Goal: Information Seeking & Learning: Learn about a topic

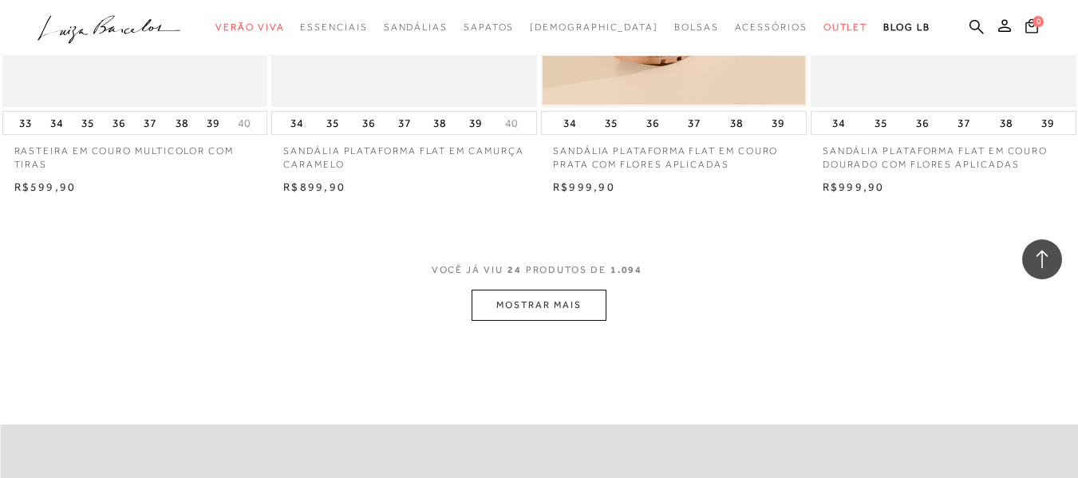
scroll to position [2953, 0]
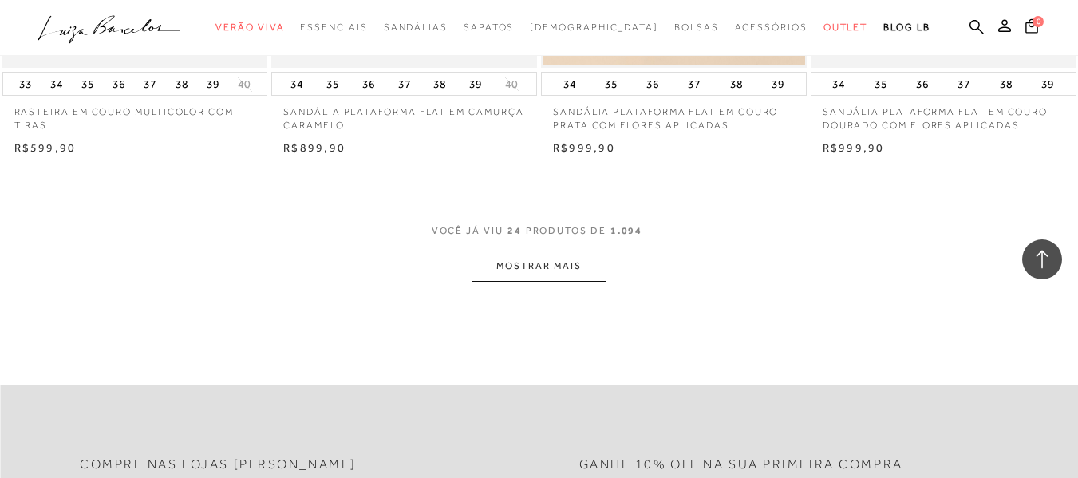
click at [604, 267] on button "MOSTRAR MAIS" at bounding box center [539, 266] width 134 height 31
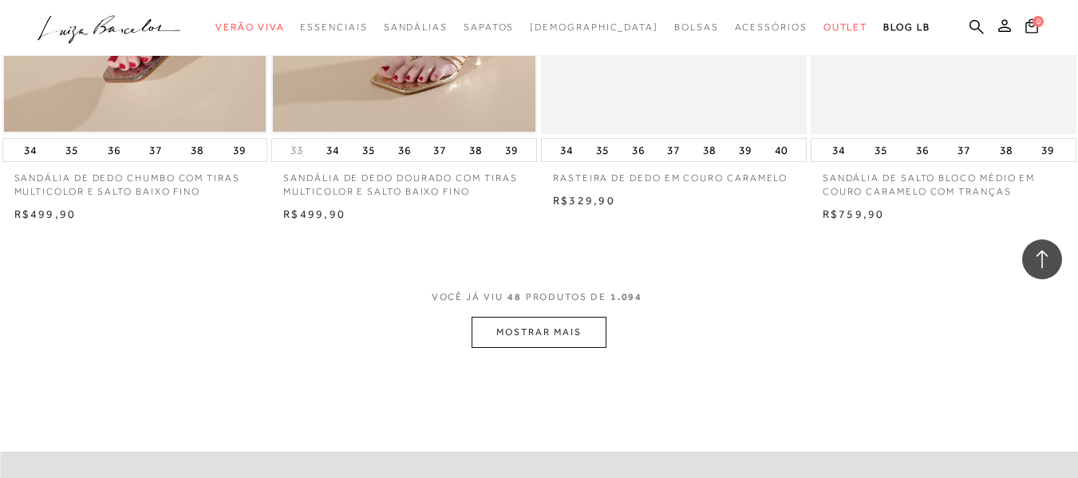
scroll to position [5907, 0]
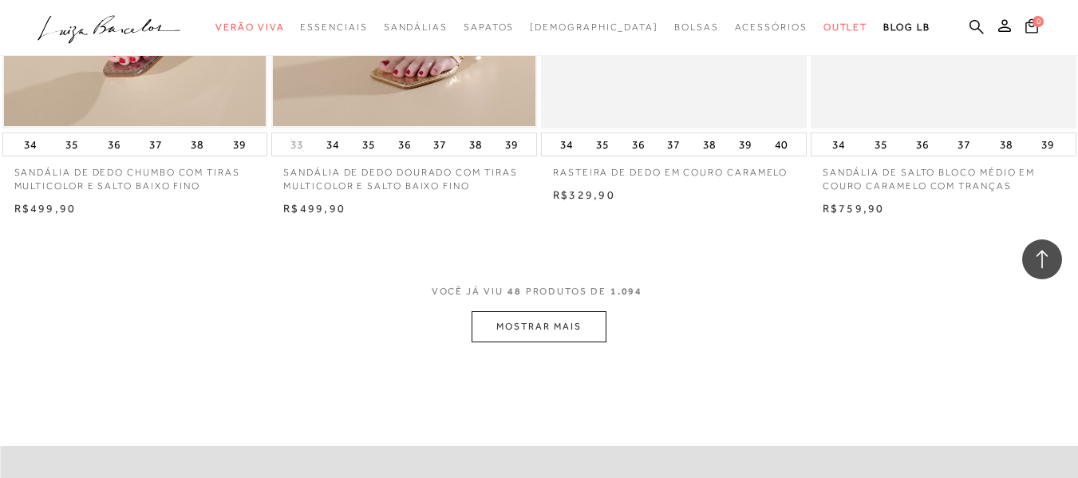
click at [547, 324] on button "MOSTRAR MAIS" at bounding box center [539, 326] width 134 height 31
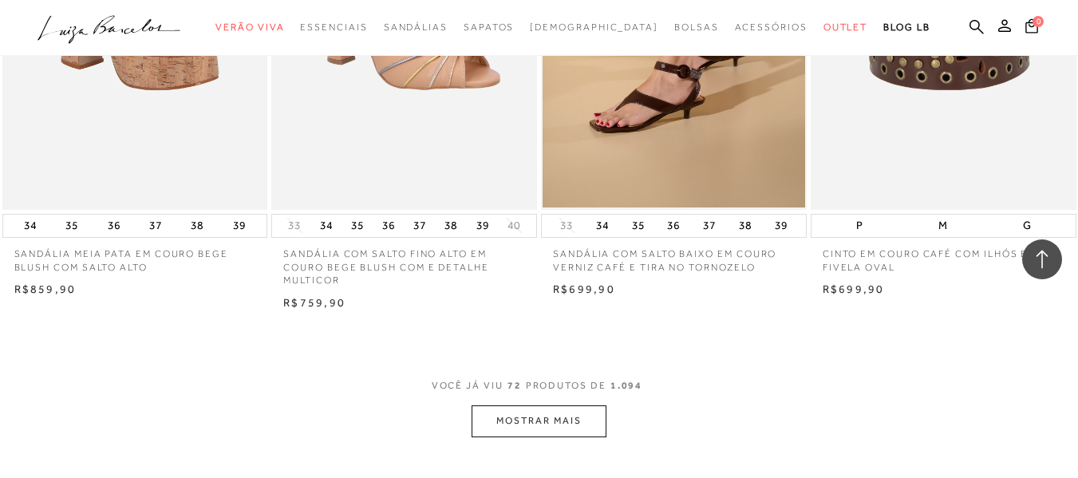
scroll to position [8940, 0]
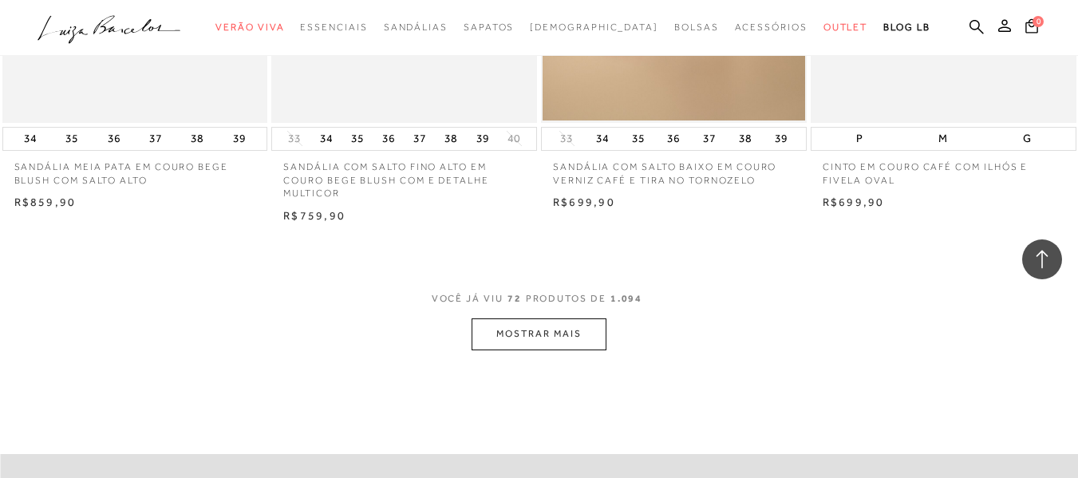
click at [540, 330] on button "MOSTRAR MAIS" at bounding box center [539, 333] width 134 height 31
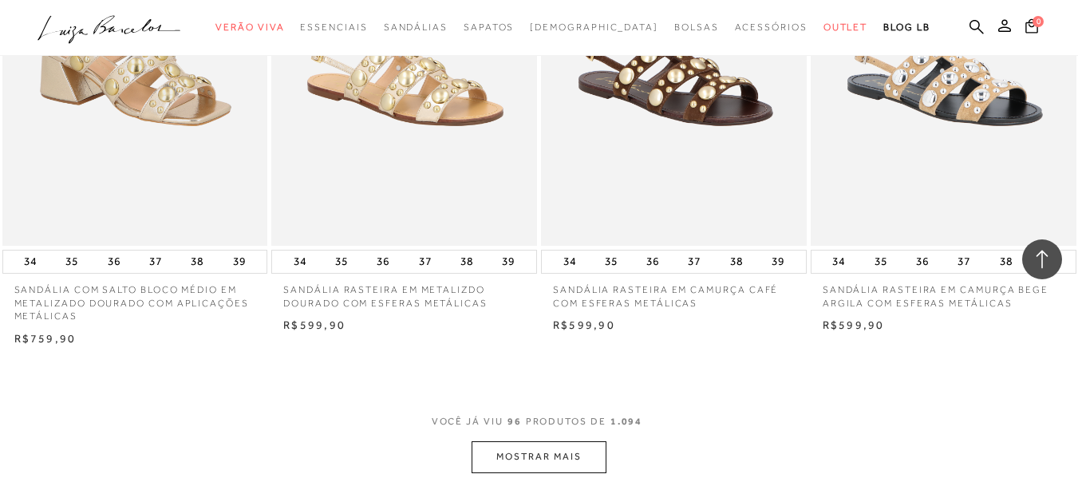
scroll to position [11893, 0]
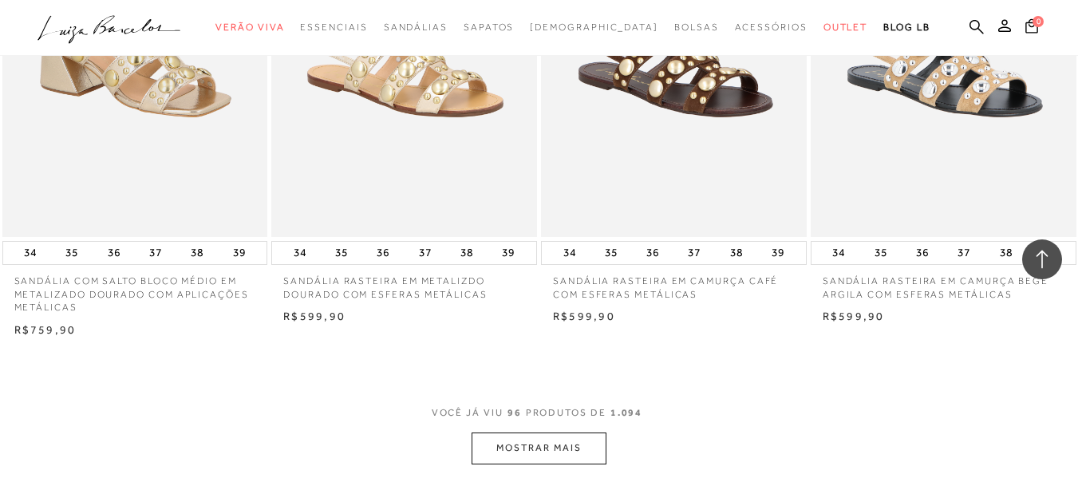
click at [548, 433] on button "MOSTRAR MAIS" at bounding box center [539, 448] width 134 height 31
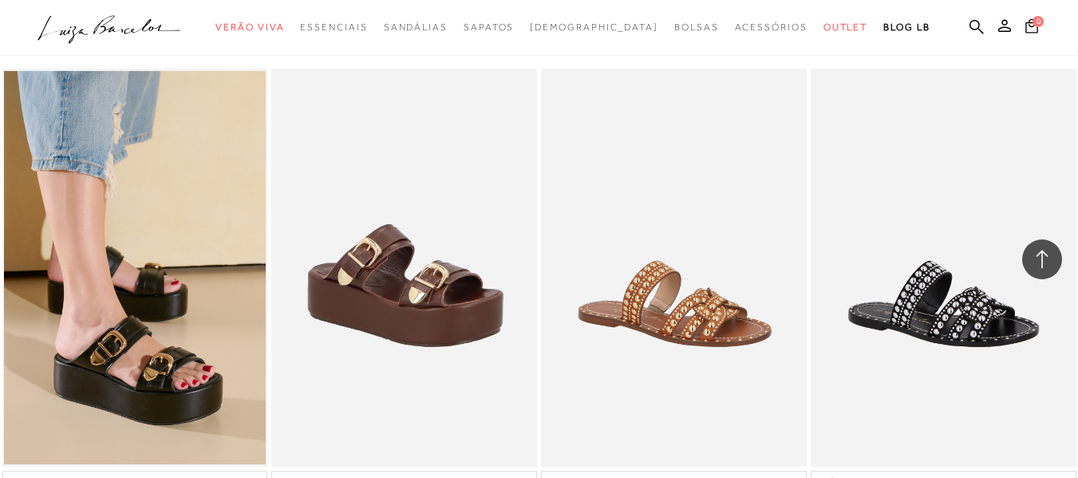
scroll to position [12771, 0]
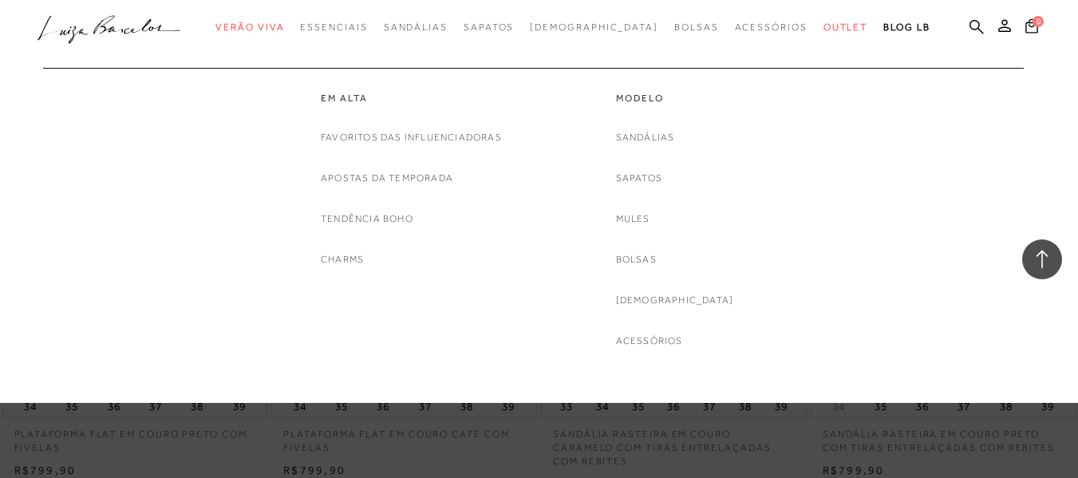
click at [334, 97] on link "Em alta" at bounding box center [411, 99] width 181 height 14
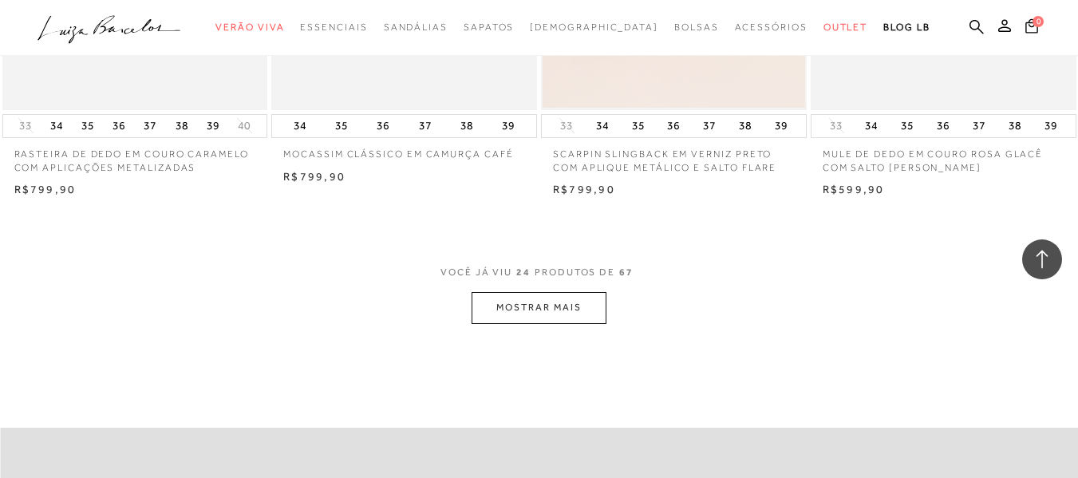
scroll to position [3033, 0]
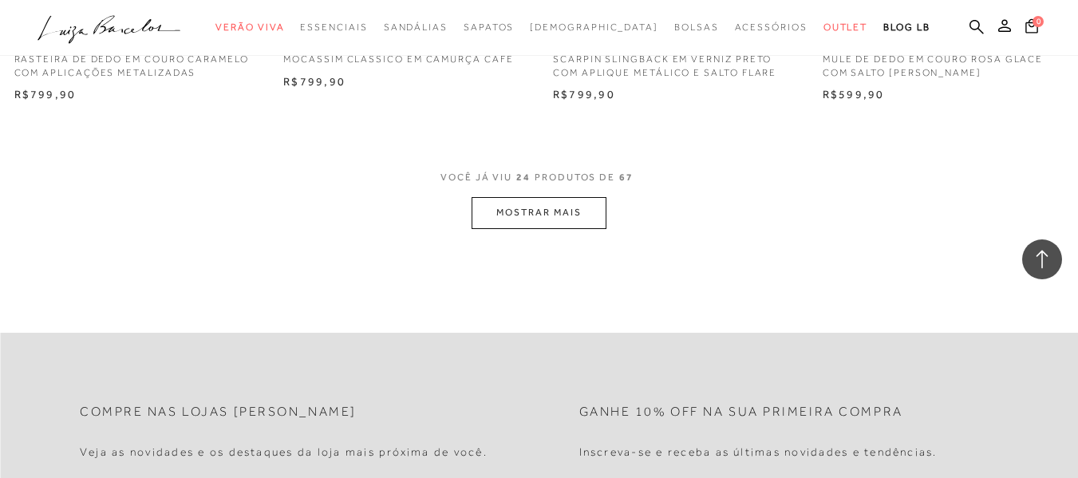
click at [490, 201] on button "MOSTRAR MAIS" at bounding box center [539, 212] width 134 height 31
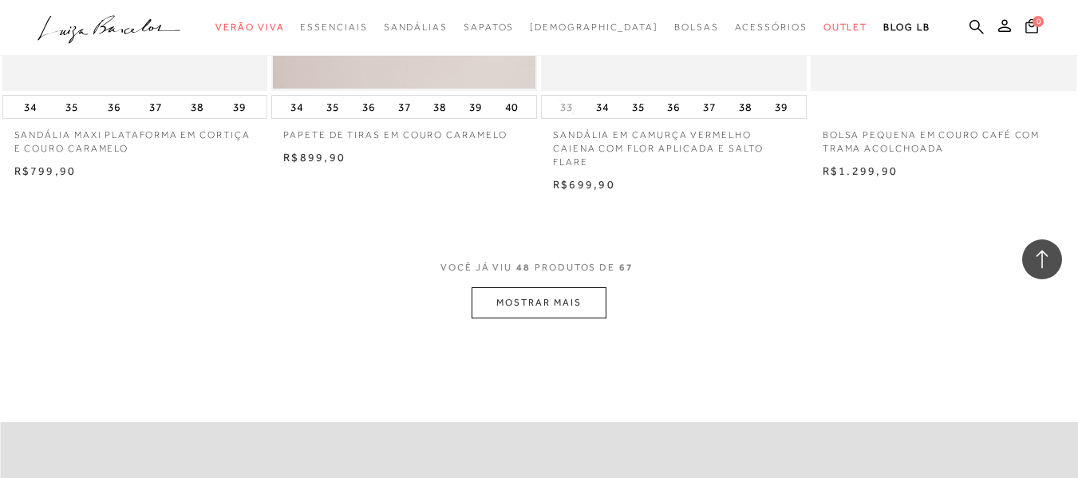
scroll to position [5987, 0]
click at [536, 293] on button "MOSTRAR MAIS" at bounding box center [539, 300] width 134 height 31
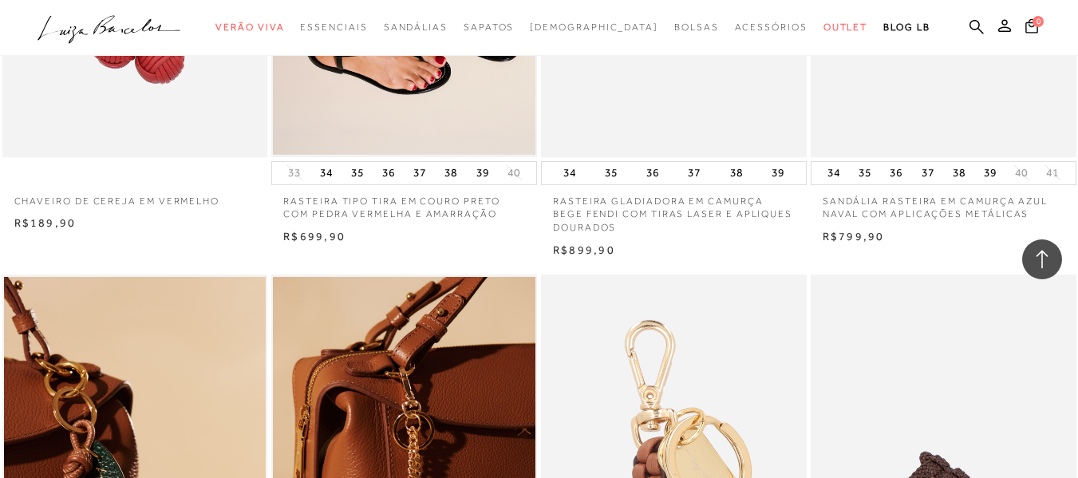
scroll to position [6226, 0]
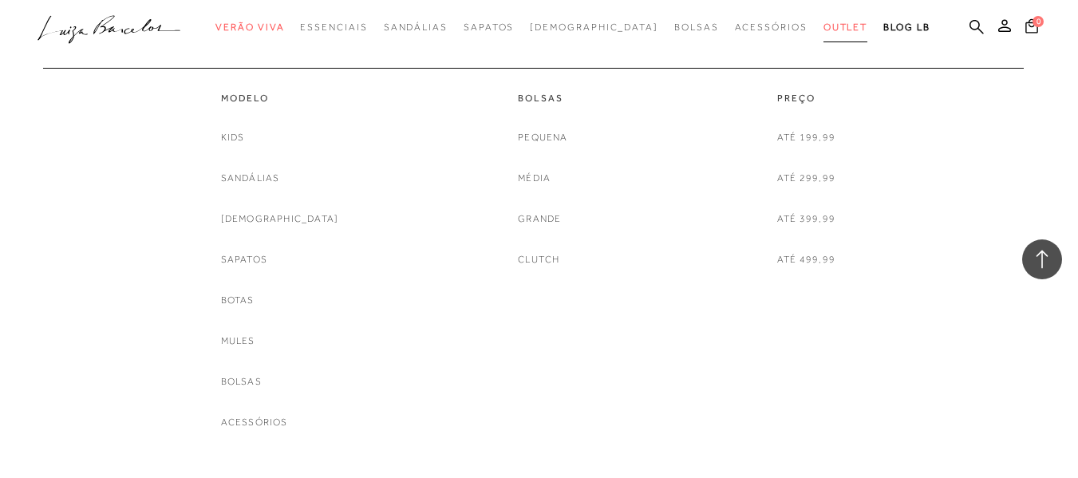
click at [824, 19] on link "Outlet" at bounding box center [846, 28] width 45 height 30
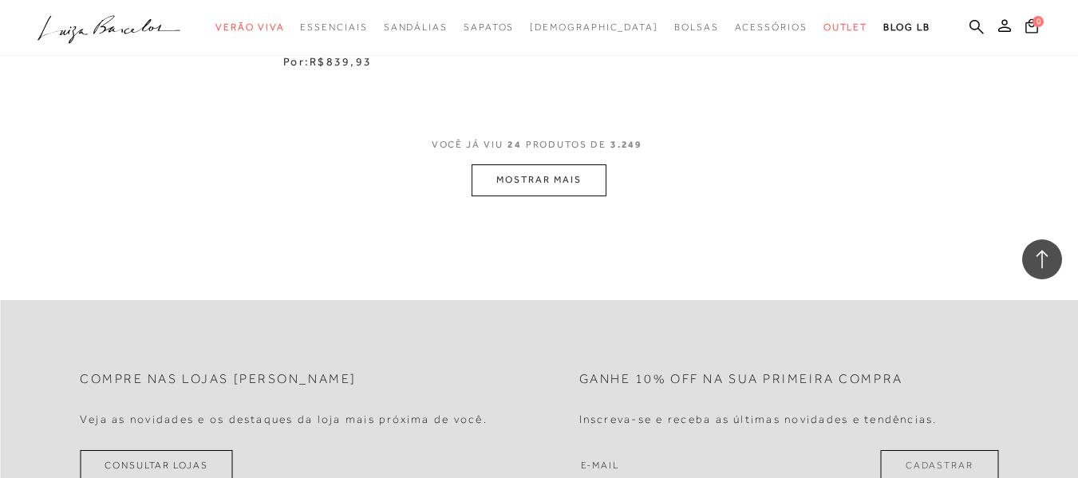
scroll to position [3193, 0]
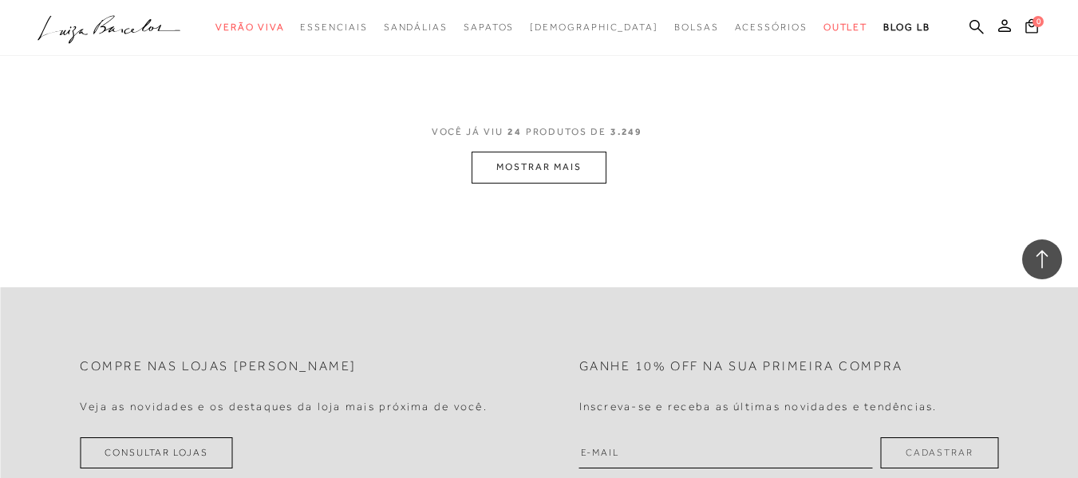
click at [536, 161] on button "MOSTRAR MAIS" at bounding box center [539, 167] width 134 height 31
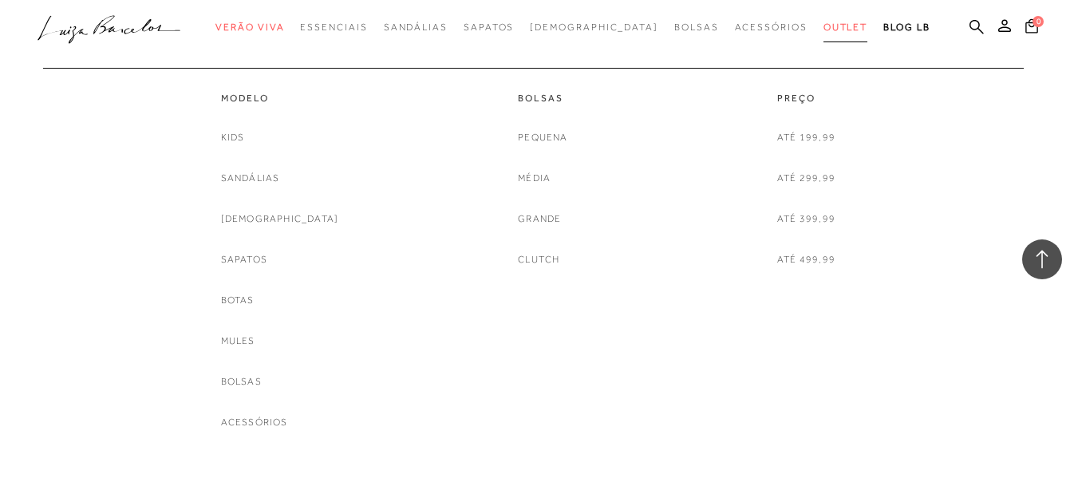
click at [824, 22] on span "Outlet" at bounding box center [846, 27] width 45 height 11
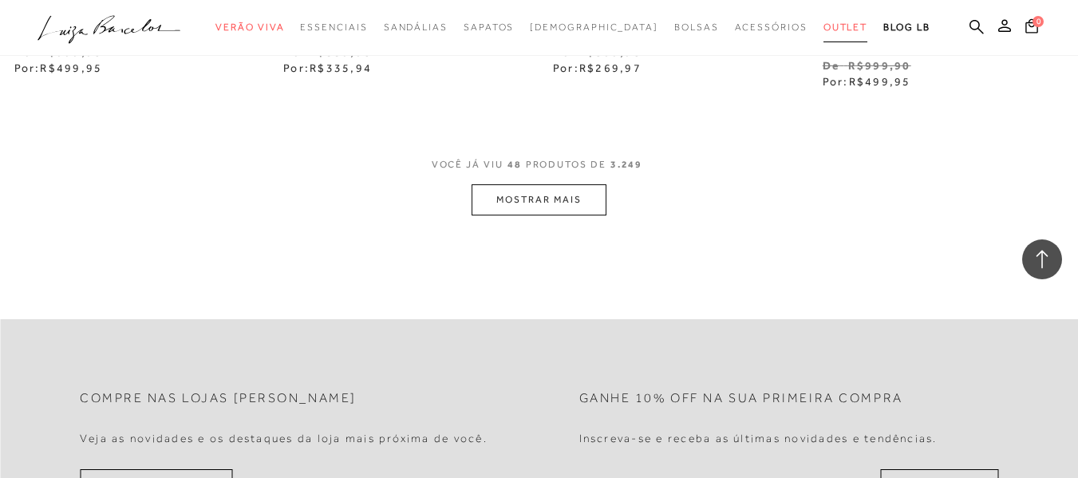
scroll to position [6306, 0]
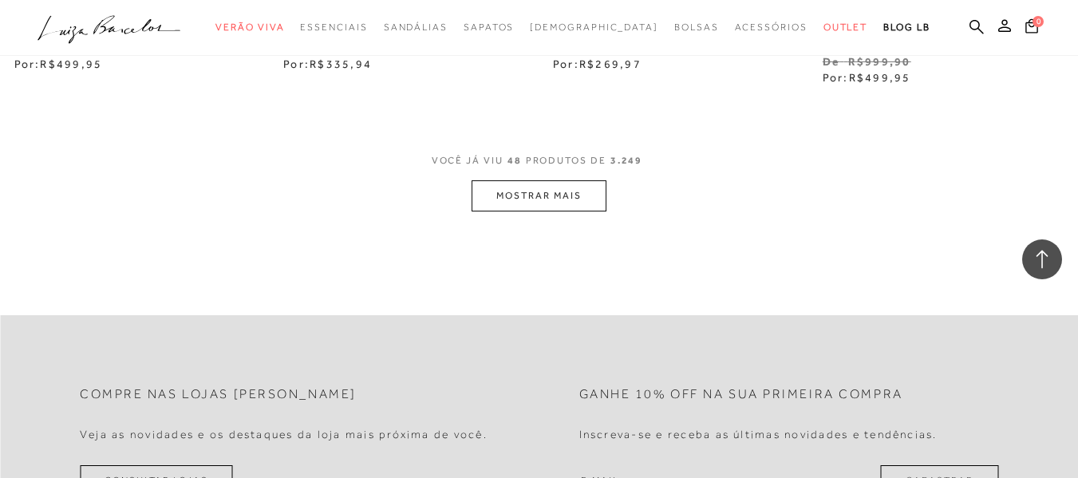
click at [520, 180] on button "MOSTRAR MAIS" at bounding box center [539, 195] width 134 height 31
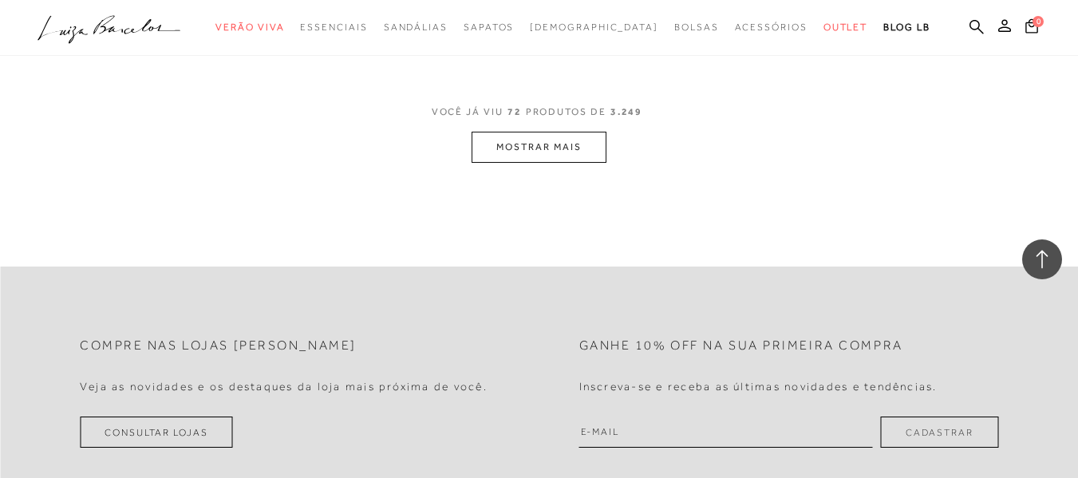
scroll to position [9499, 0]
click at [532, 136] on button "MOSTRAR MAIS" at bounding box center [539, 144] width 134 height 31
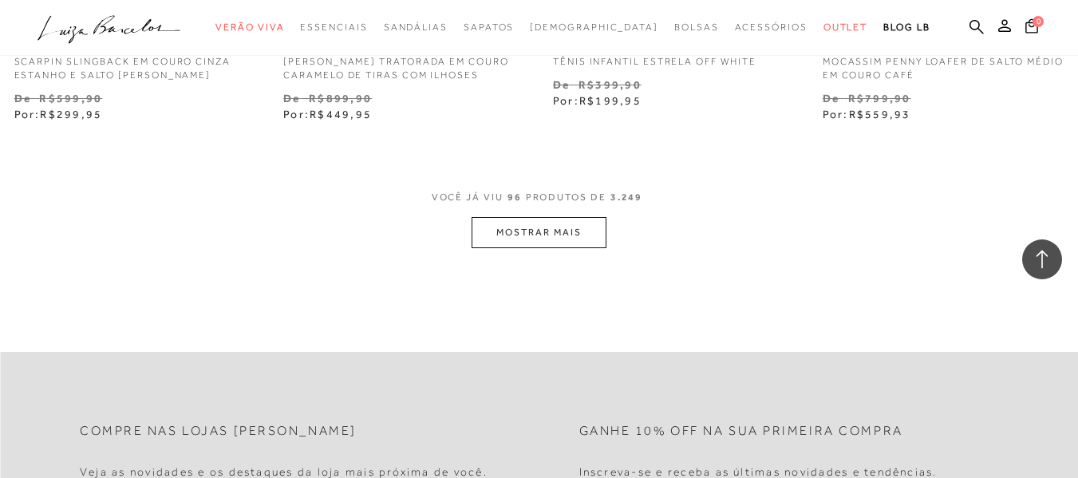
scroll to position [12532, 0]
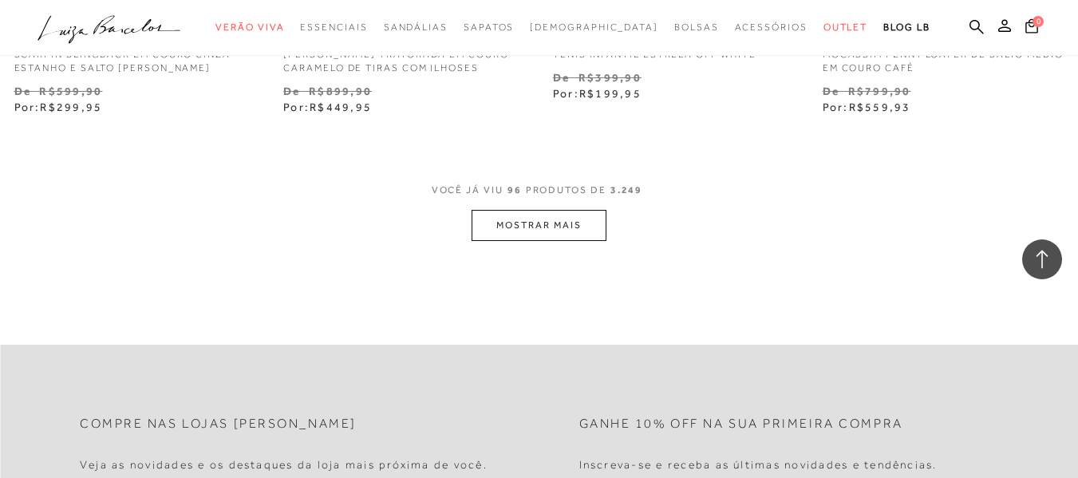
click at [537, 223] on button "MOSTRAR MAIS" at bounding box center [539, 225] width 134 height 31
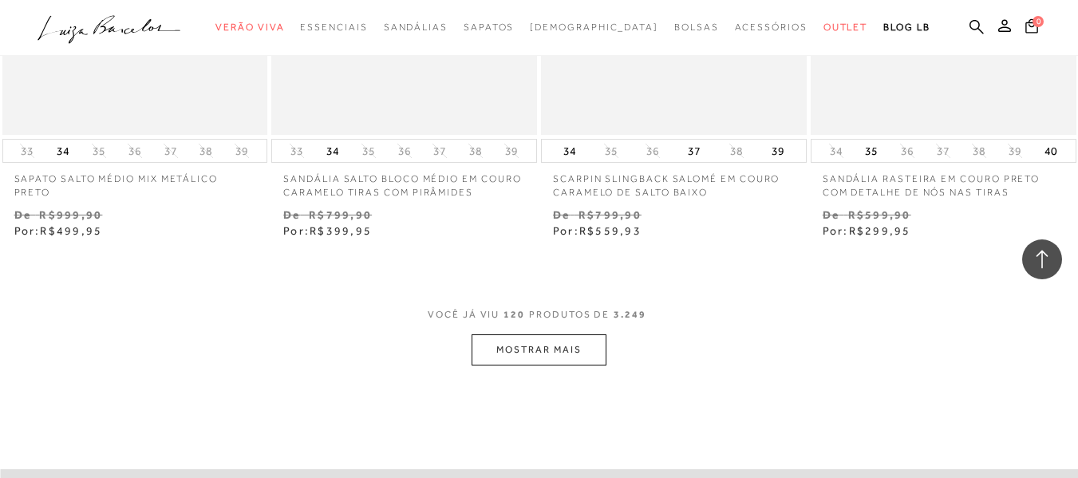
scroll to position [15645, 0]
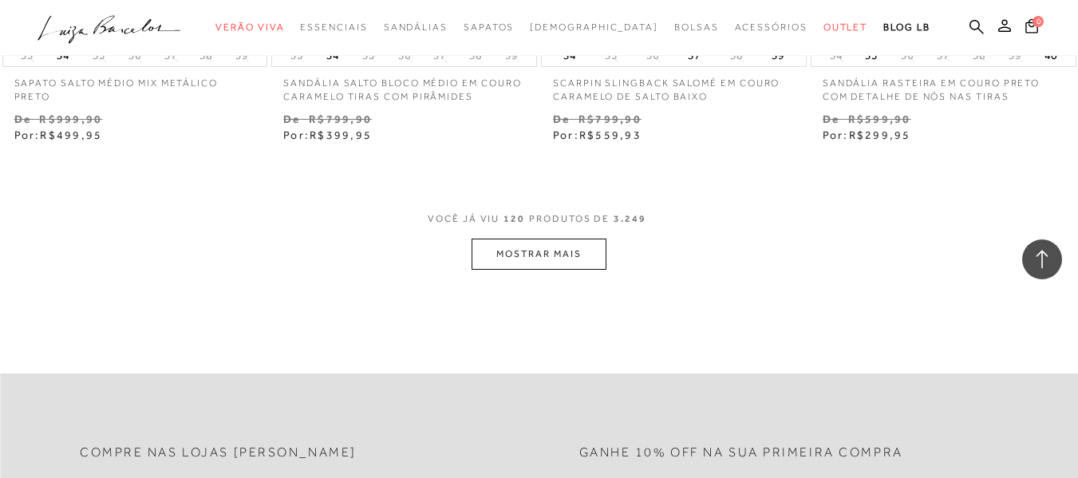
click at [535, 239] on button "MOSTRAR MAIS" at bounding box center [539, 254] width 134 height 31
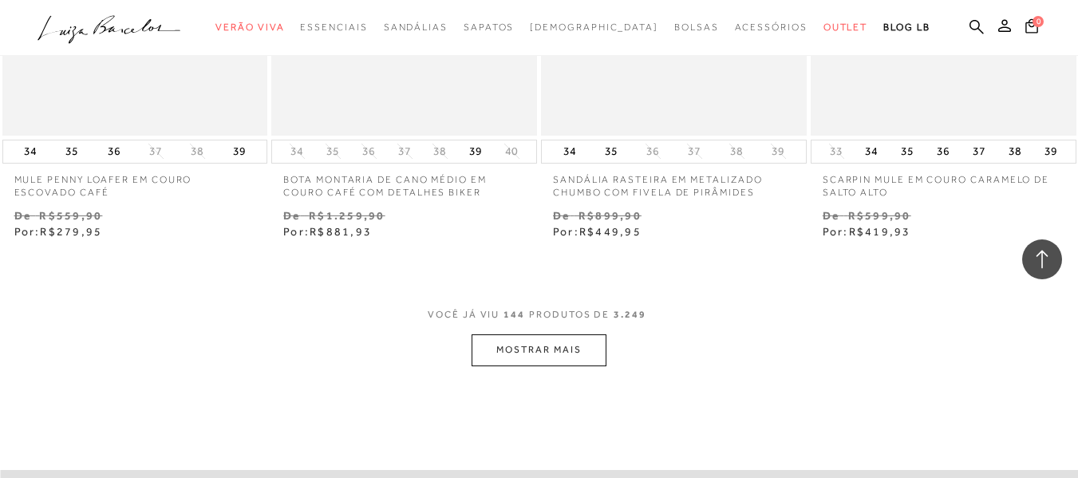
scroll to position [18678, 0]
click at [504, 335] on button "MOSTRAR MAIS" at bounding box center [539, 348] width 134 height 31
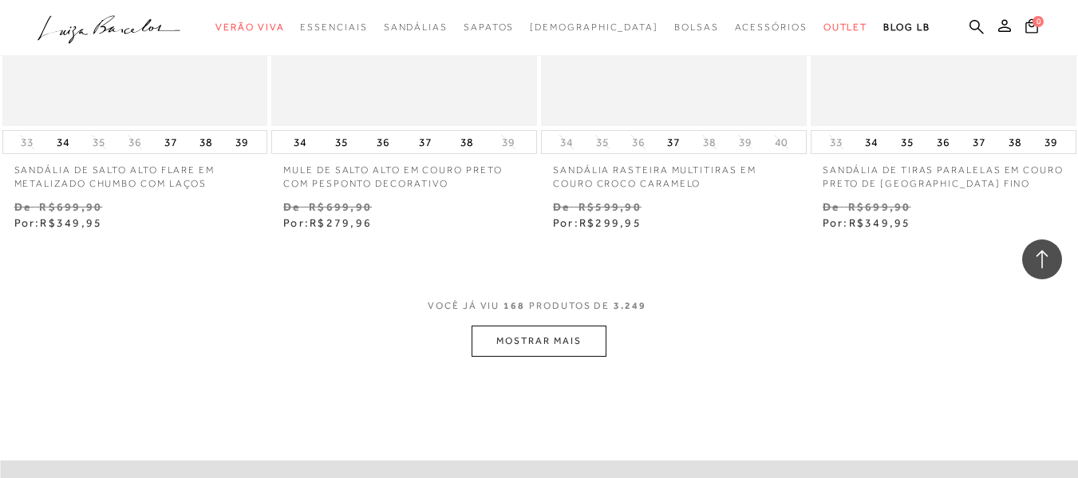
scroll to position [21871, 0]
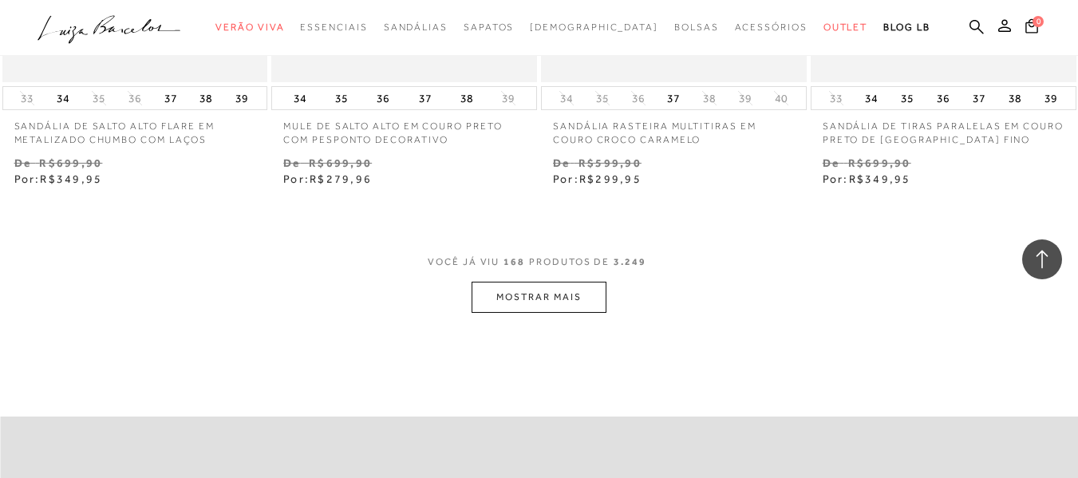
click at [521, 282] on button "MOSTRAR MAIS" at bounding box center [539, 297] width 134 height 31
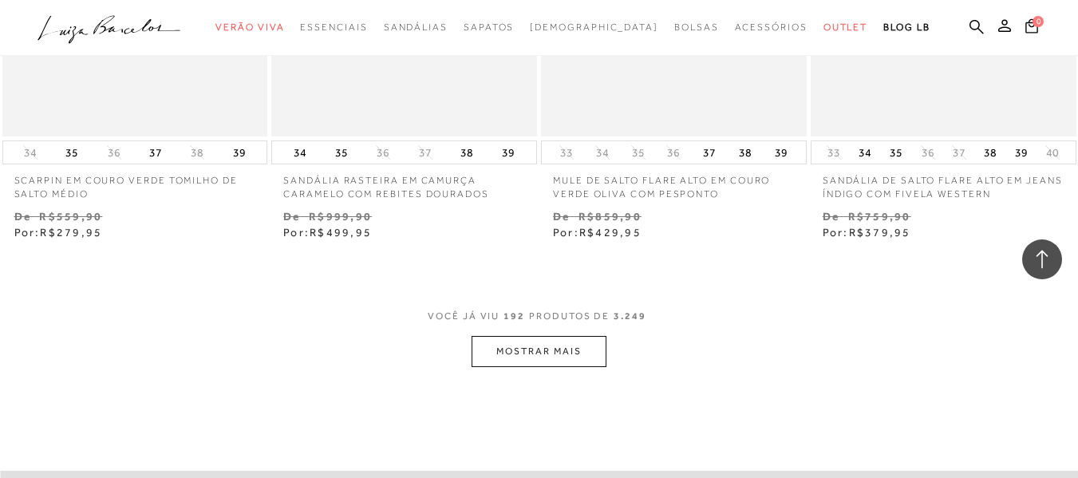
scroll to position [24984, 0]
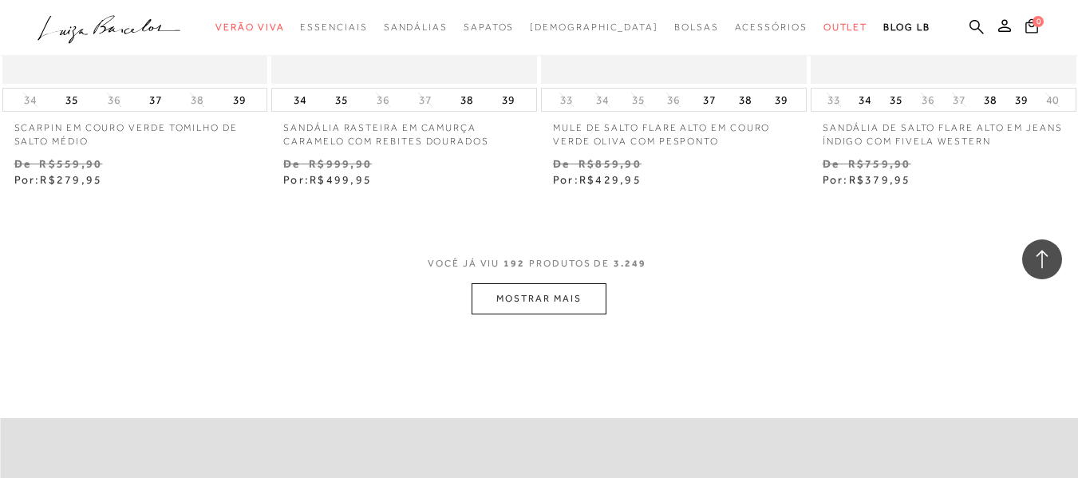
click at [518, 283] on button "MOSTRAR MAIS" at bounding box center [539, 298] width 134 height 31
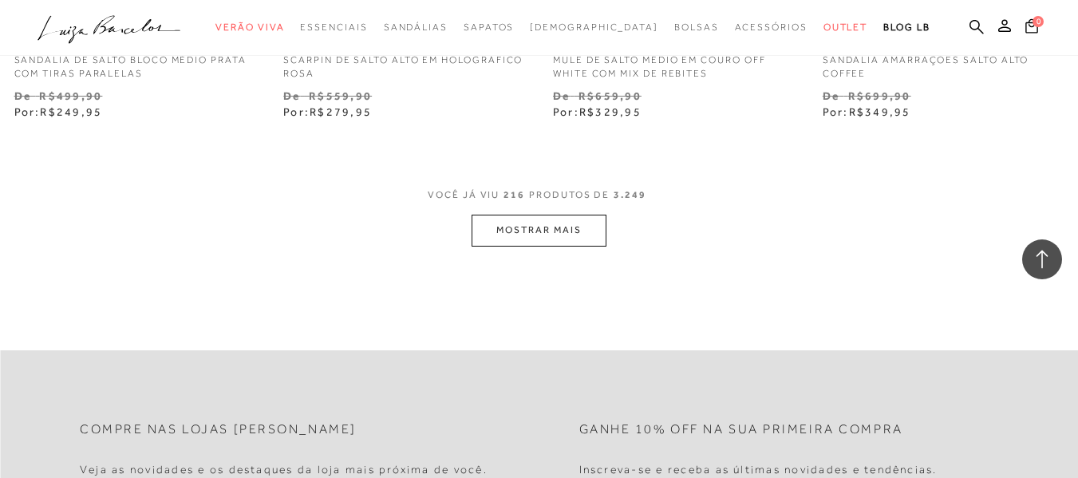
scroll to position [28256, 0]
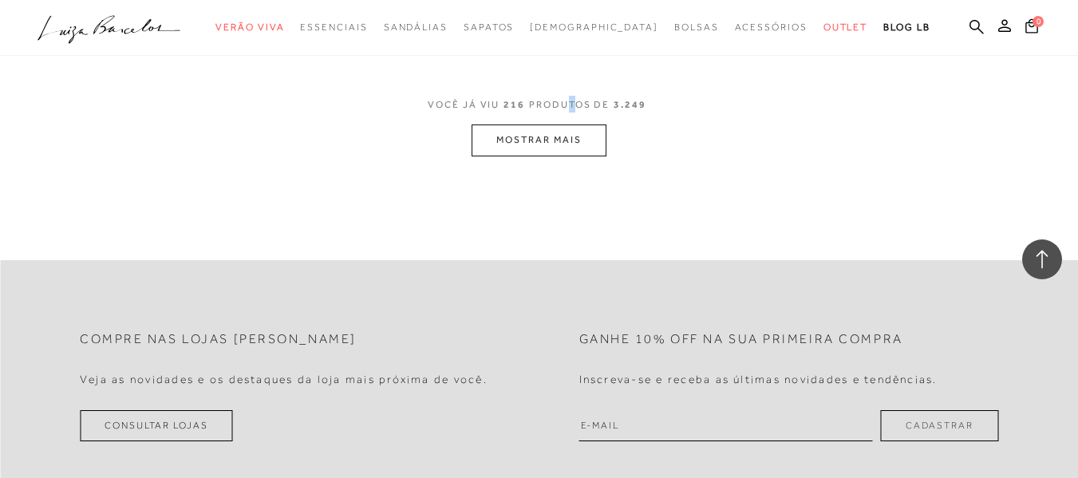
click at [561, 105] on span "VOCÊ JÁ VIU 216 PRODUTOS DE 3.249" at bounding box center [539, 110] width 223 height 29
click at [547, 134] on button "MOSTRAR MAIS" at bounding box center [539, 140] width 134 height 31
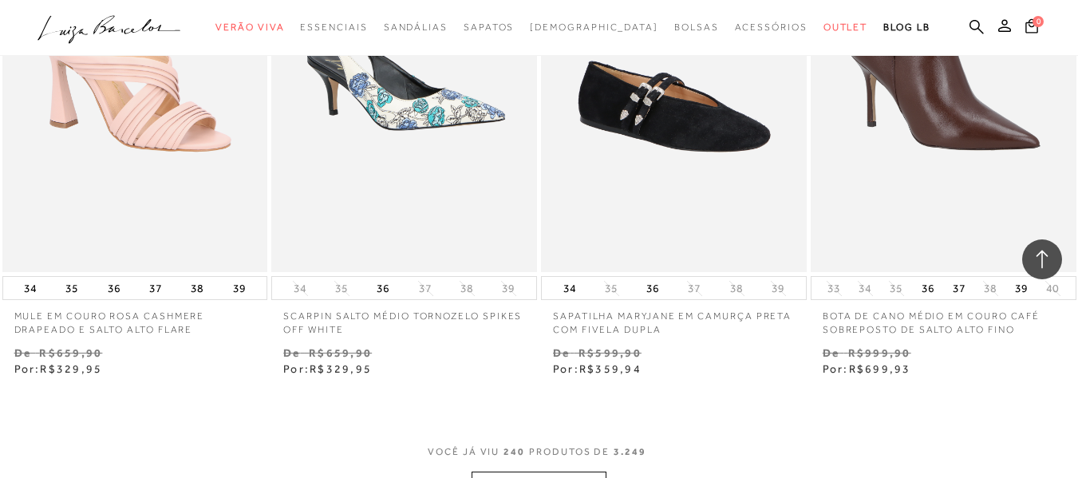
scroll to position [30811, 0]
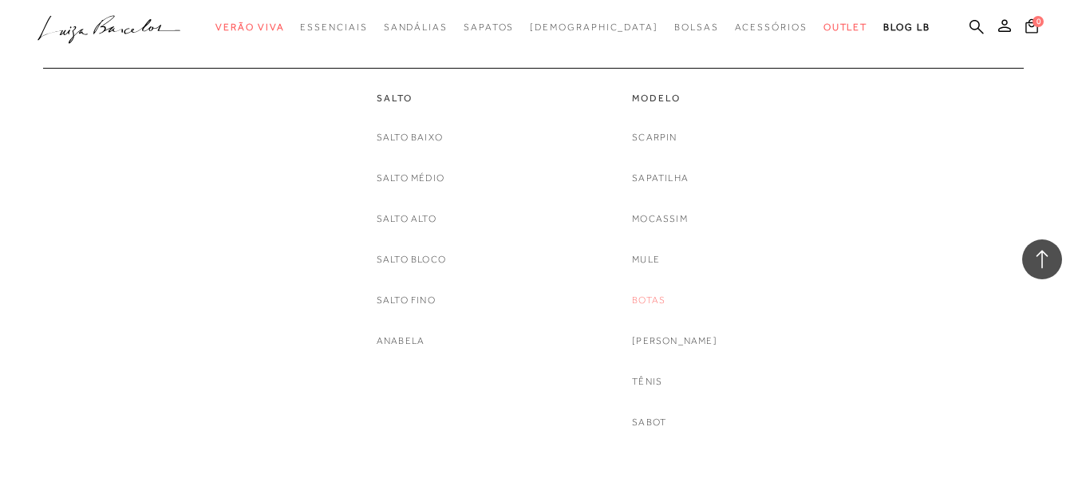
click at [666, 299] on link "Botas" at bounding box center [649, 300] width 34 height 17
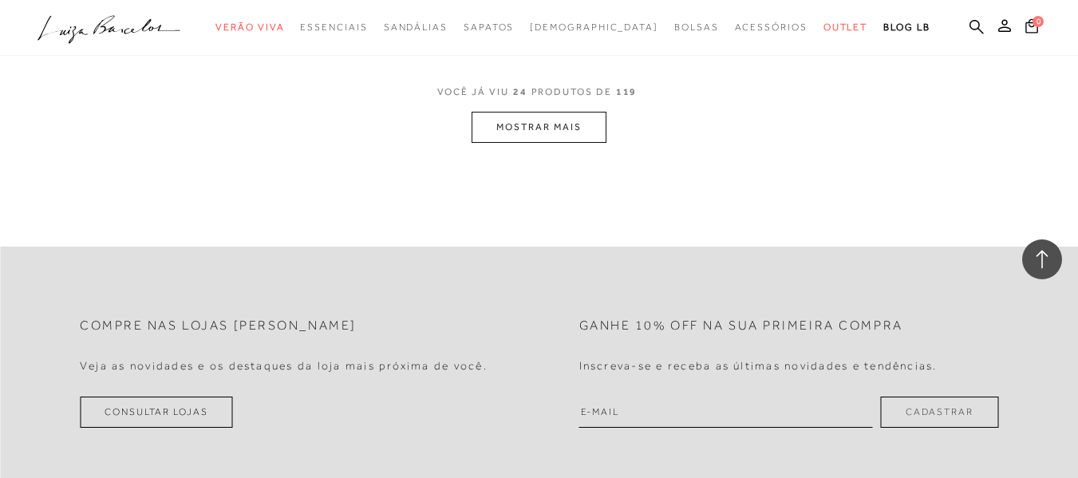
scroll to position [3113, 0]
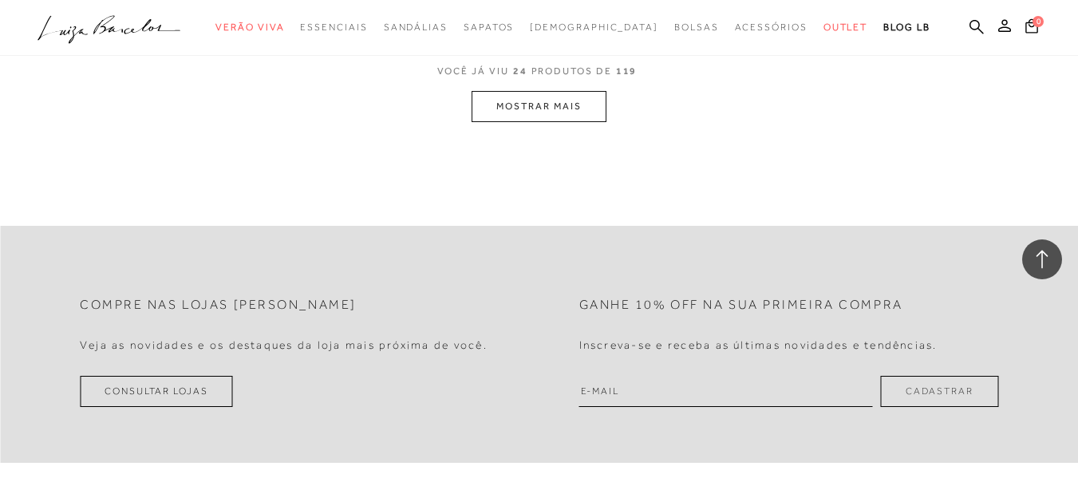
click at [549, 115] on button "MOSTRAR MAIS" at bounding box center [539, 106] width 134 height 31
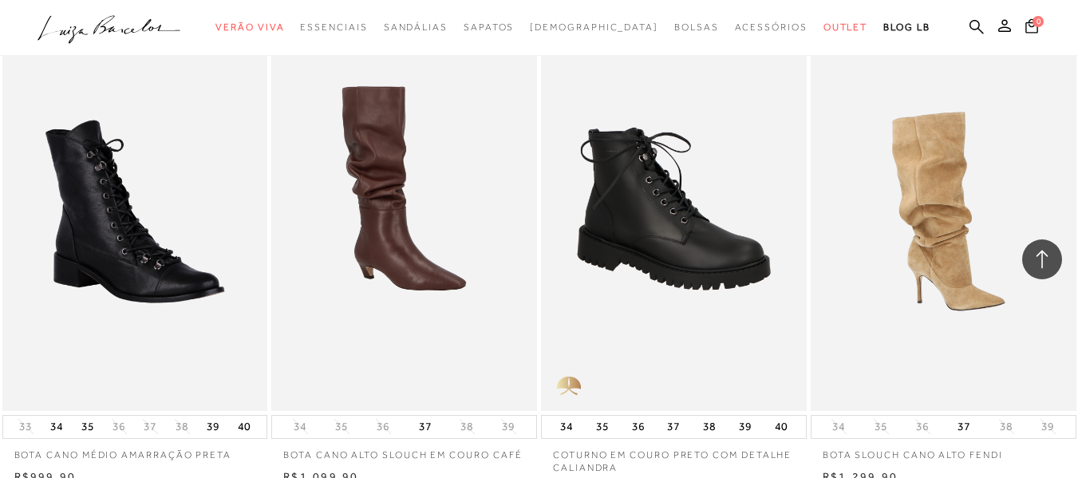
scroll to position [6127, 0]
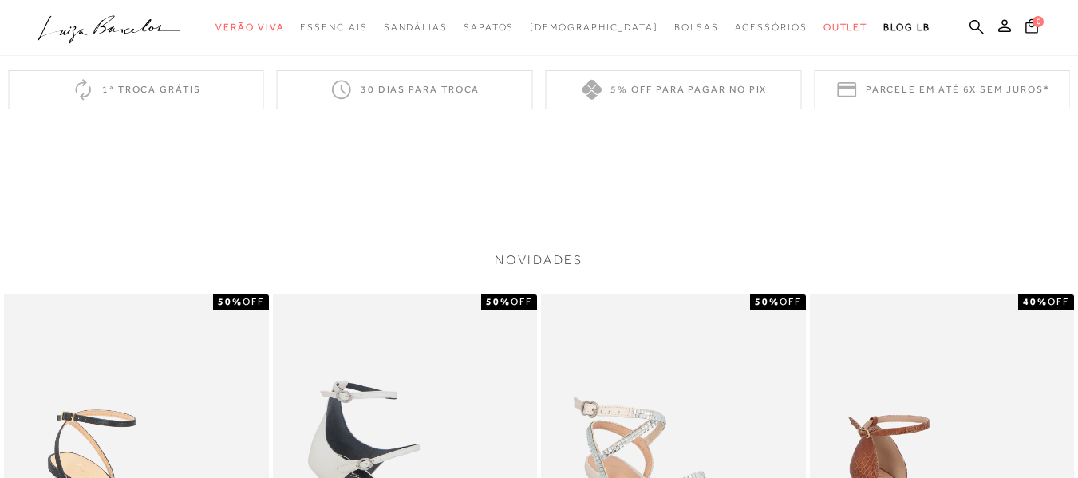
scroll to position [878, 0]
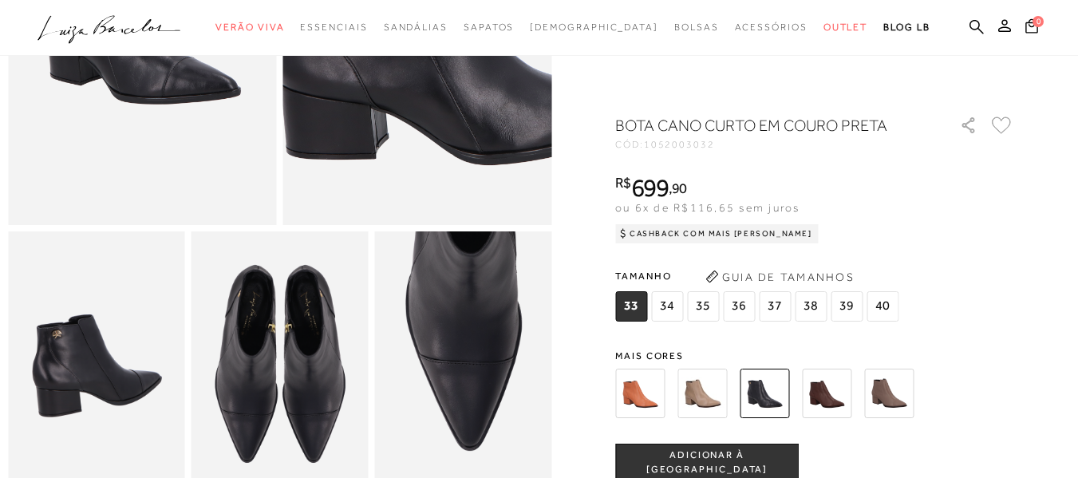
scroll to position [319, 0]
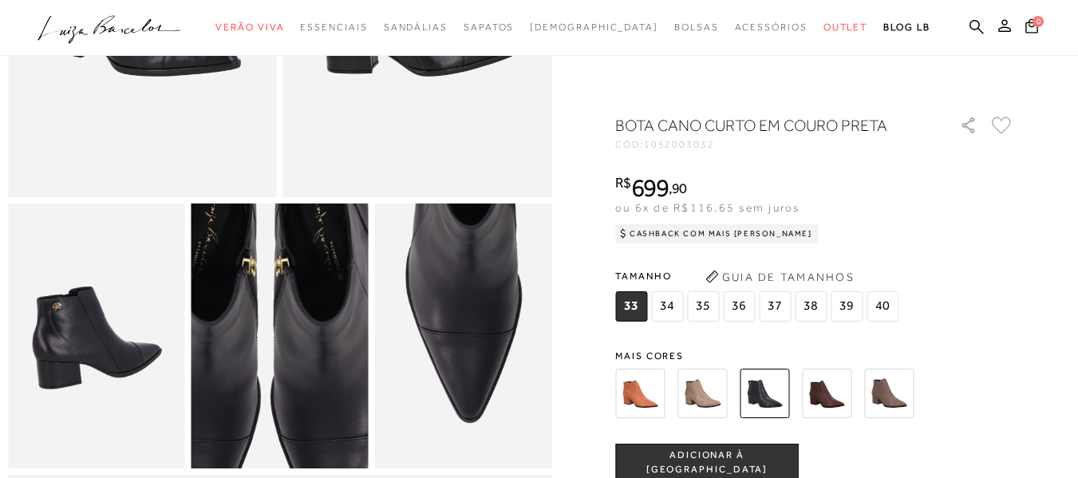
click at [295, 346] on img at bounding box center [265, 337] width 354 height 531
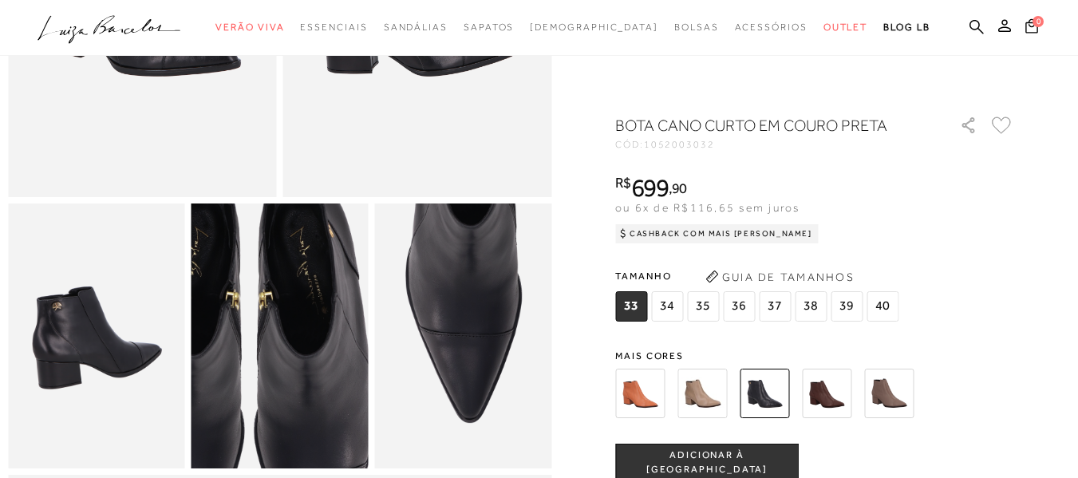
click at [312, 312] on img at bounding box center [248, 371] width 354 height 531
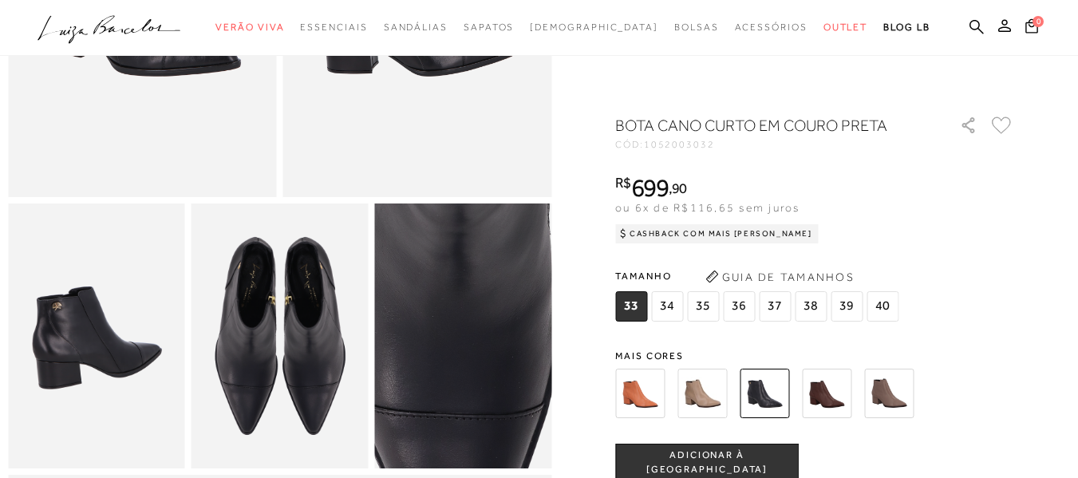
click at [488, 265] on img at bounding box center [443, 417] width 354 height 531
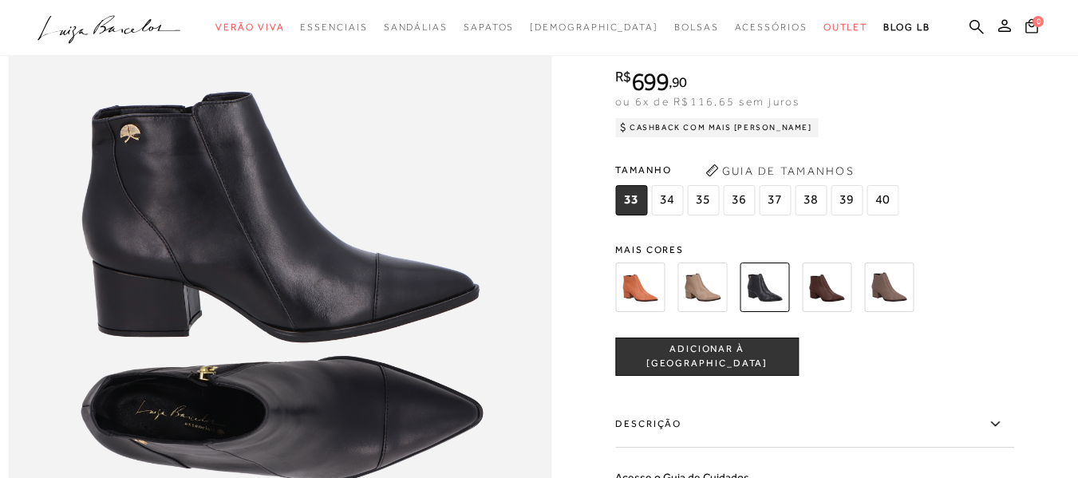
scroll to position [878, 0]
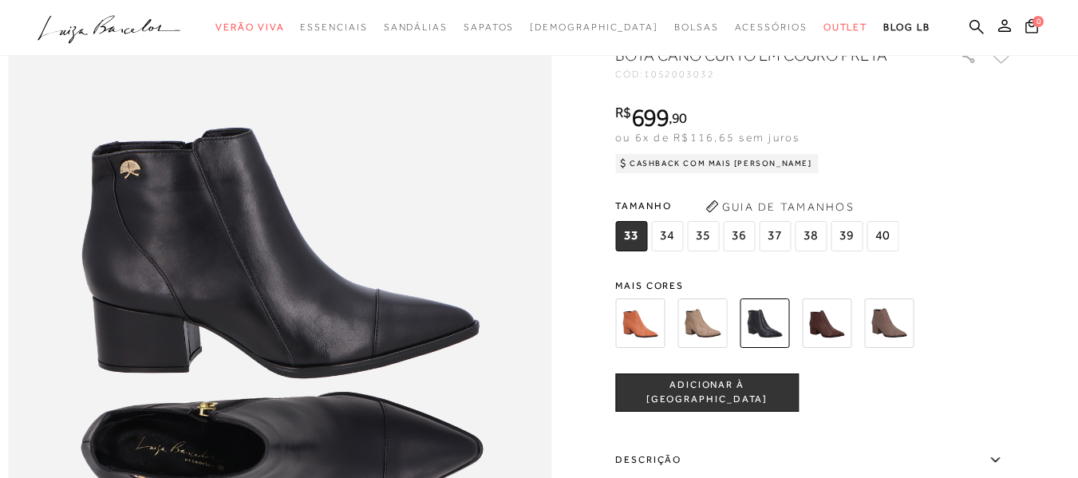
click at [841, 348] on img at bounding box center [826, 323] width 49 height 49
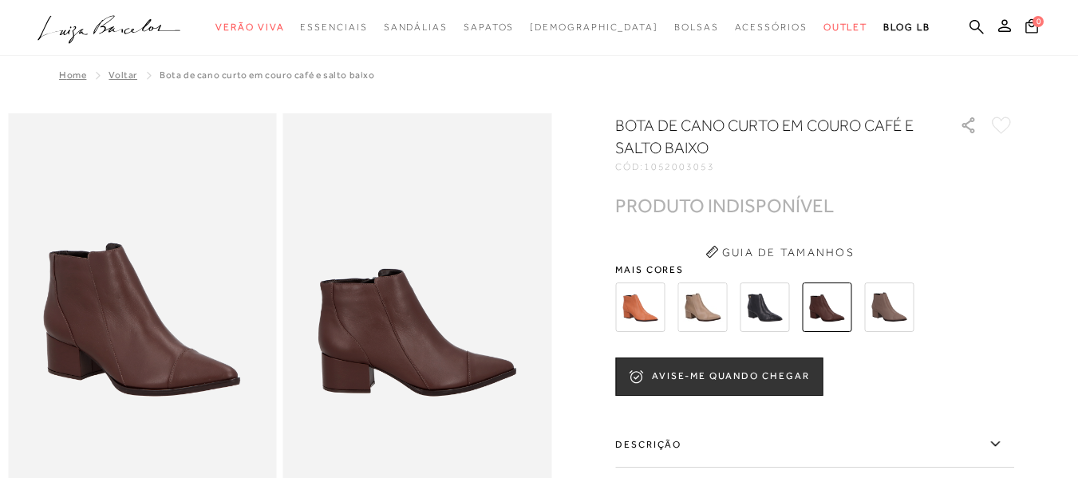
click at [714, 303] on img at bounding box center [702, 307] width 49 height 49
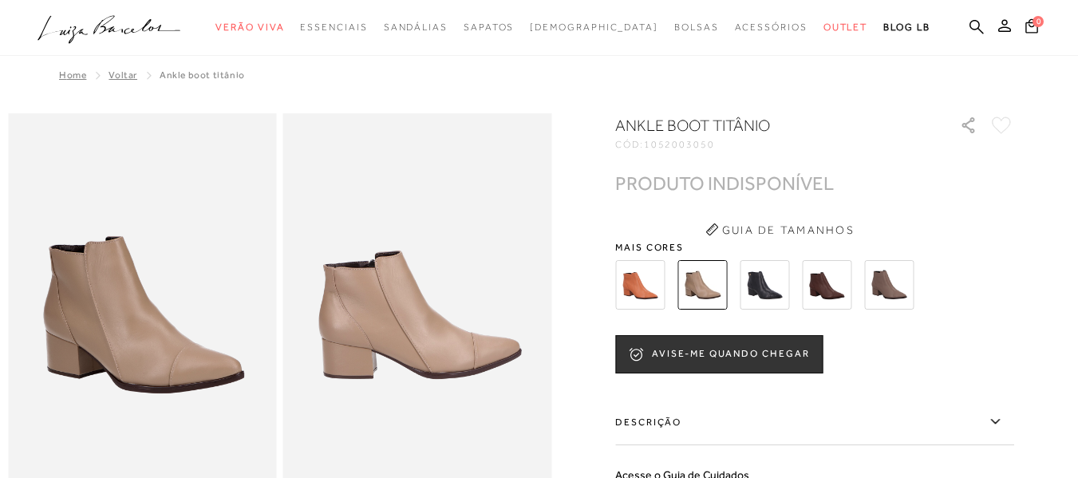
click at [630, 271] on img at bounding box center [639, 284] width 49 height 49
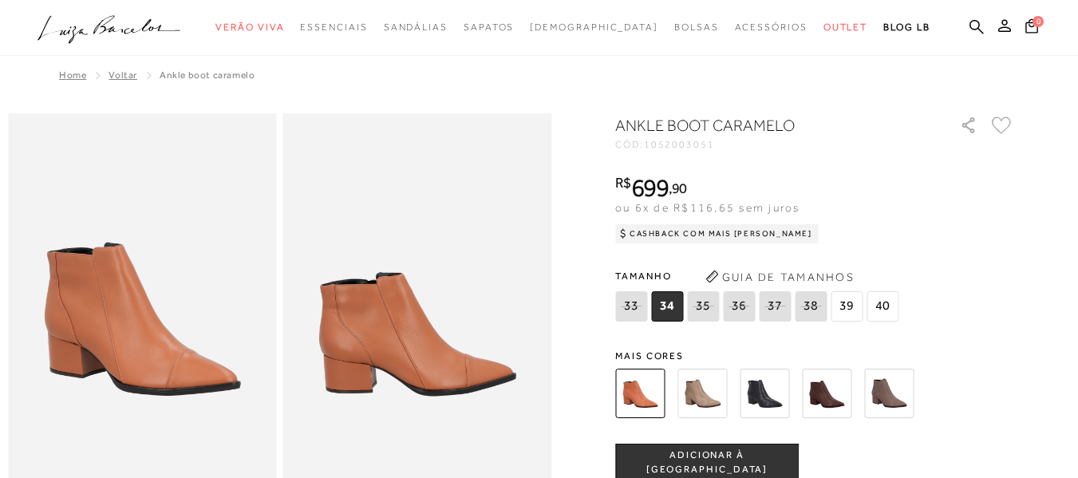
click at [900, 384] on img at bounding box center [888, 393] width 49 height 49
